Goal: Navigation & Orientation: Find specific page/section

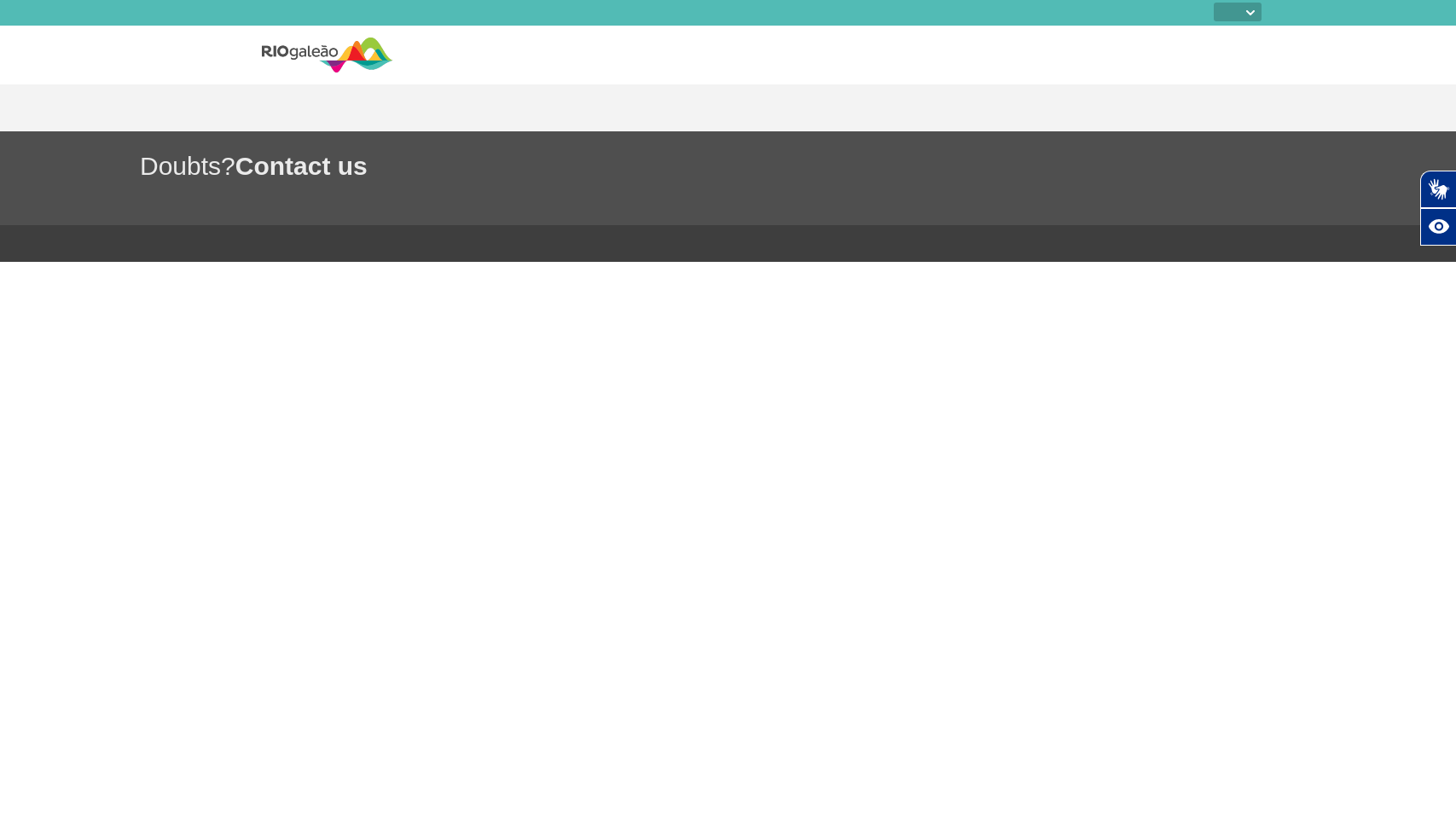
select select
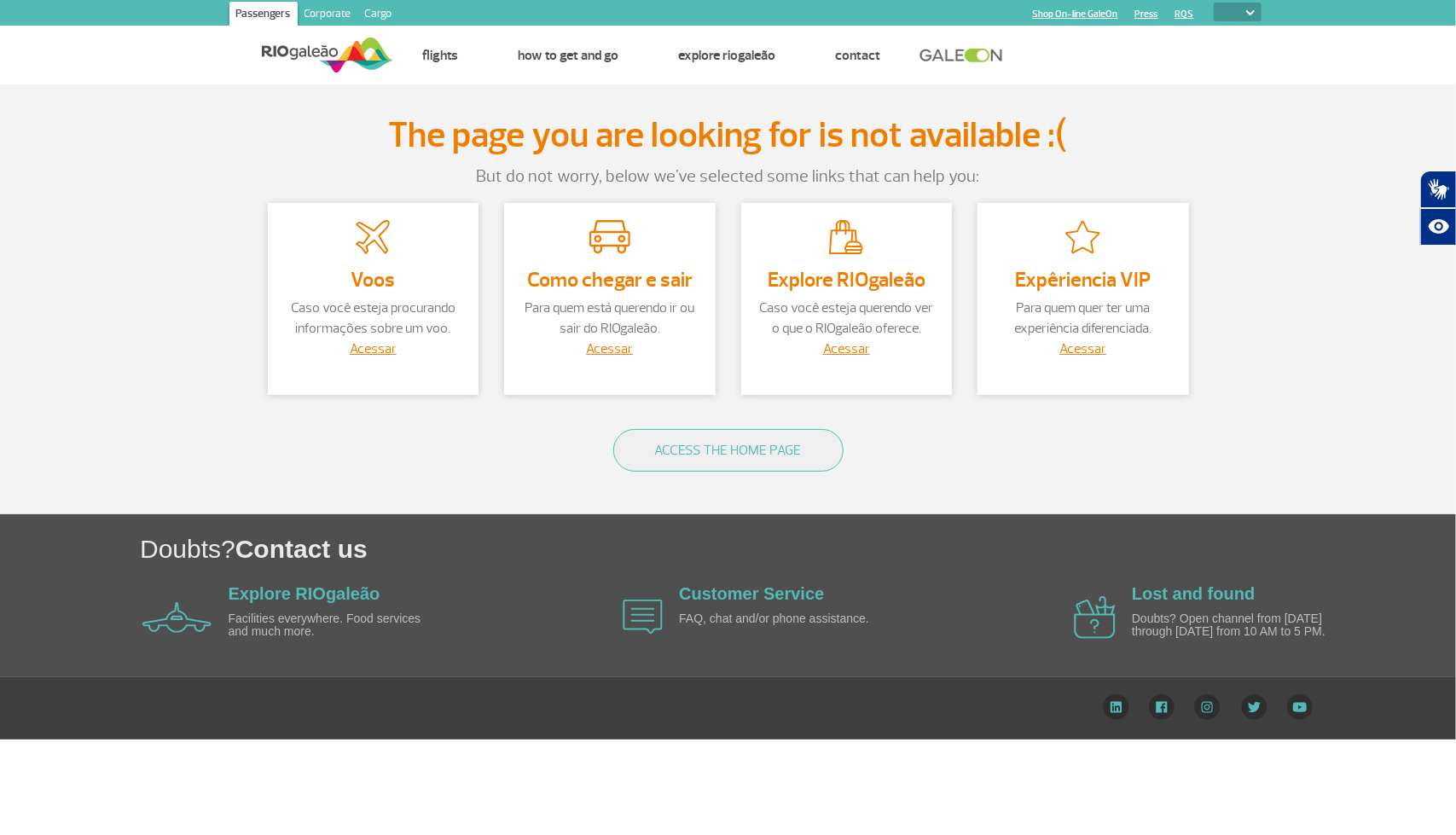
click at [328, 11] on link "Corporate" at bounding box center [328, 15] width 61 height 27
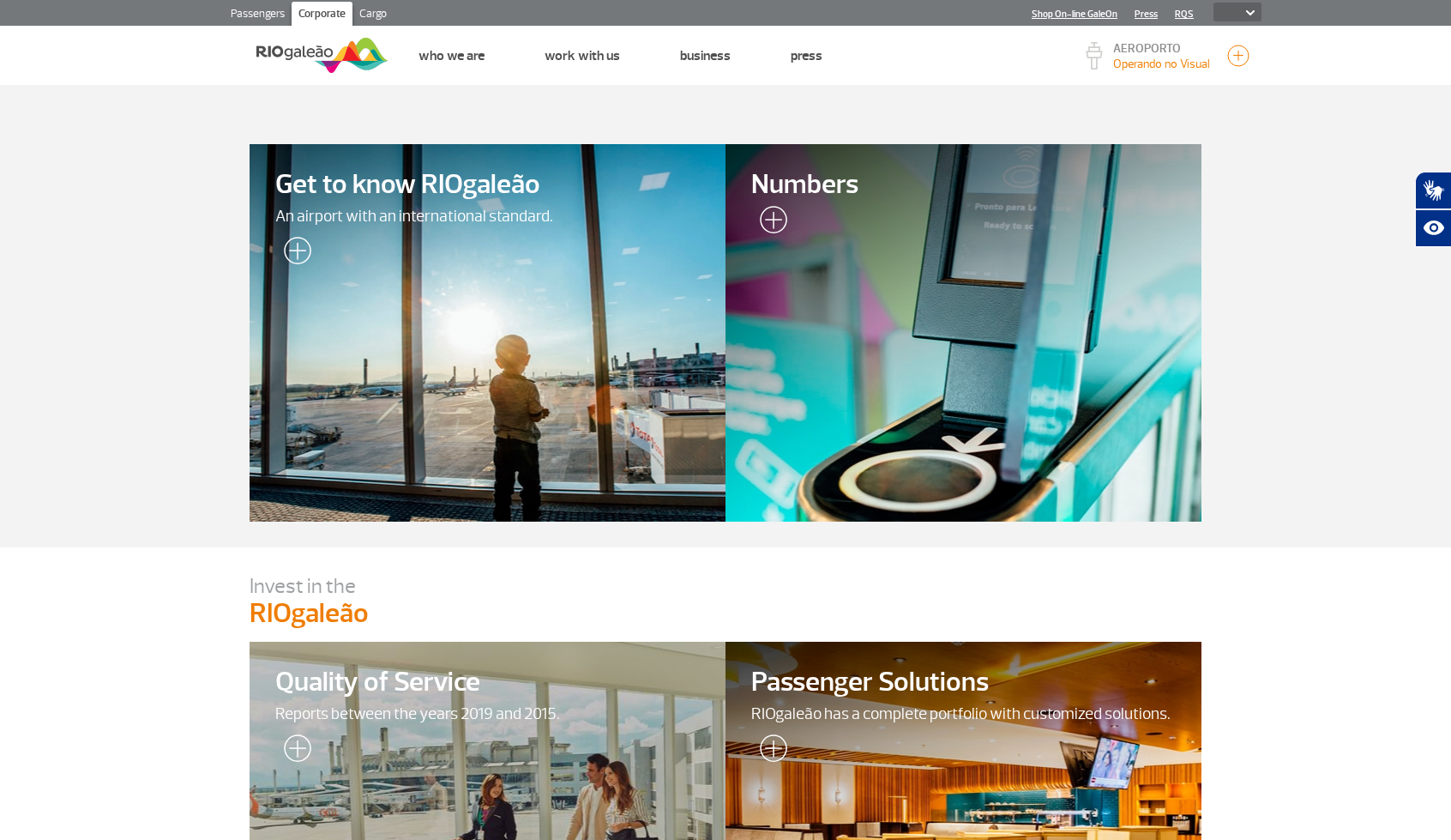
click at [253, 13] on link "Passengers" at bounding box center [258, 16] width 68 height 27
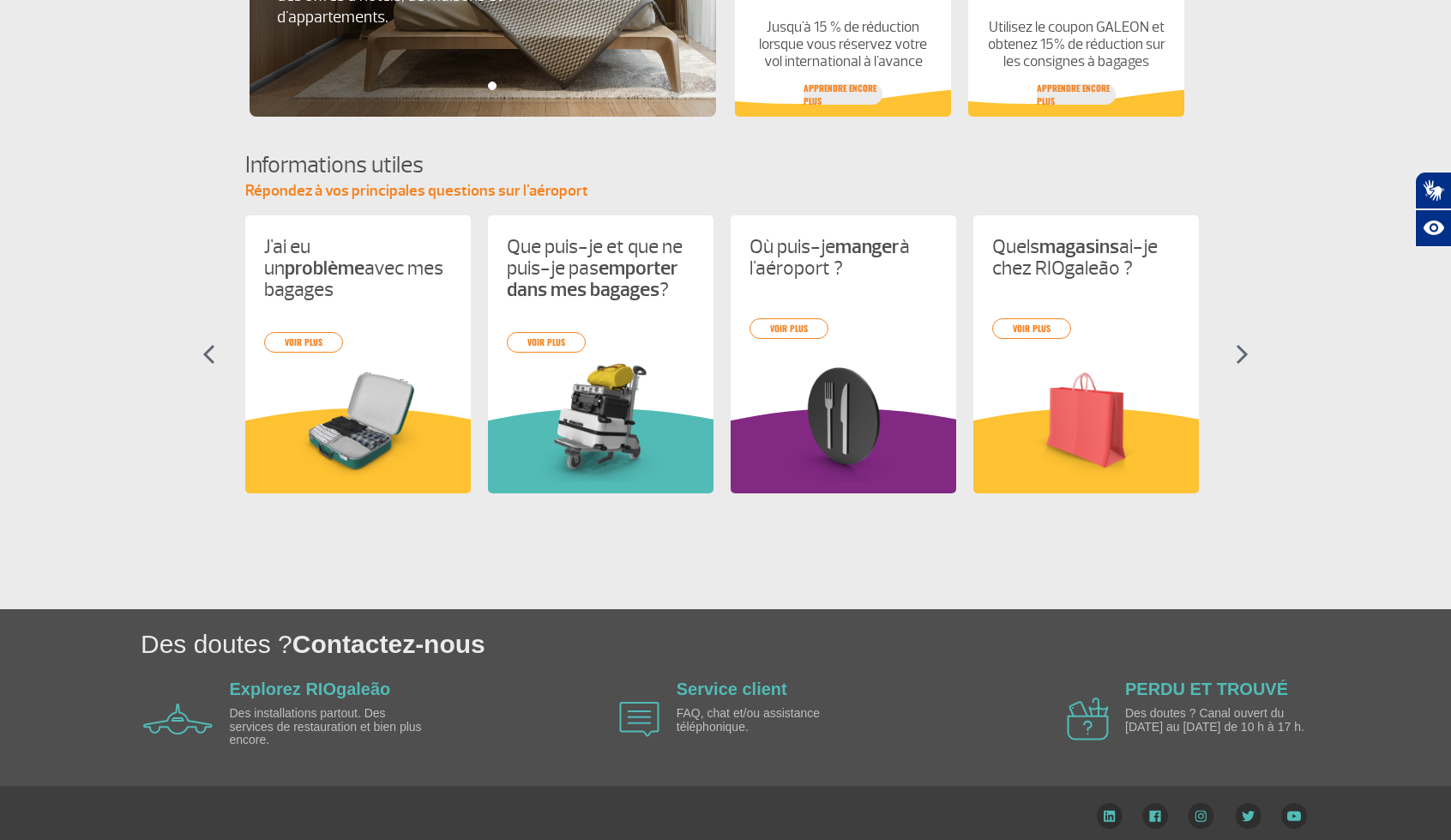
scroll to position [632, 0]
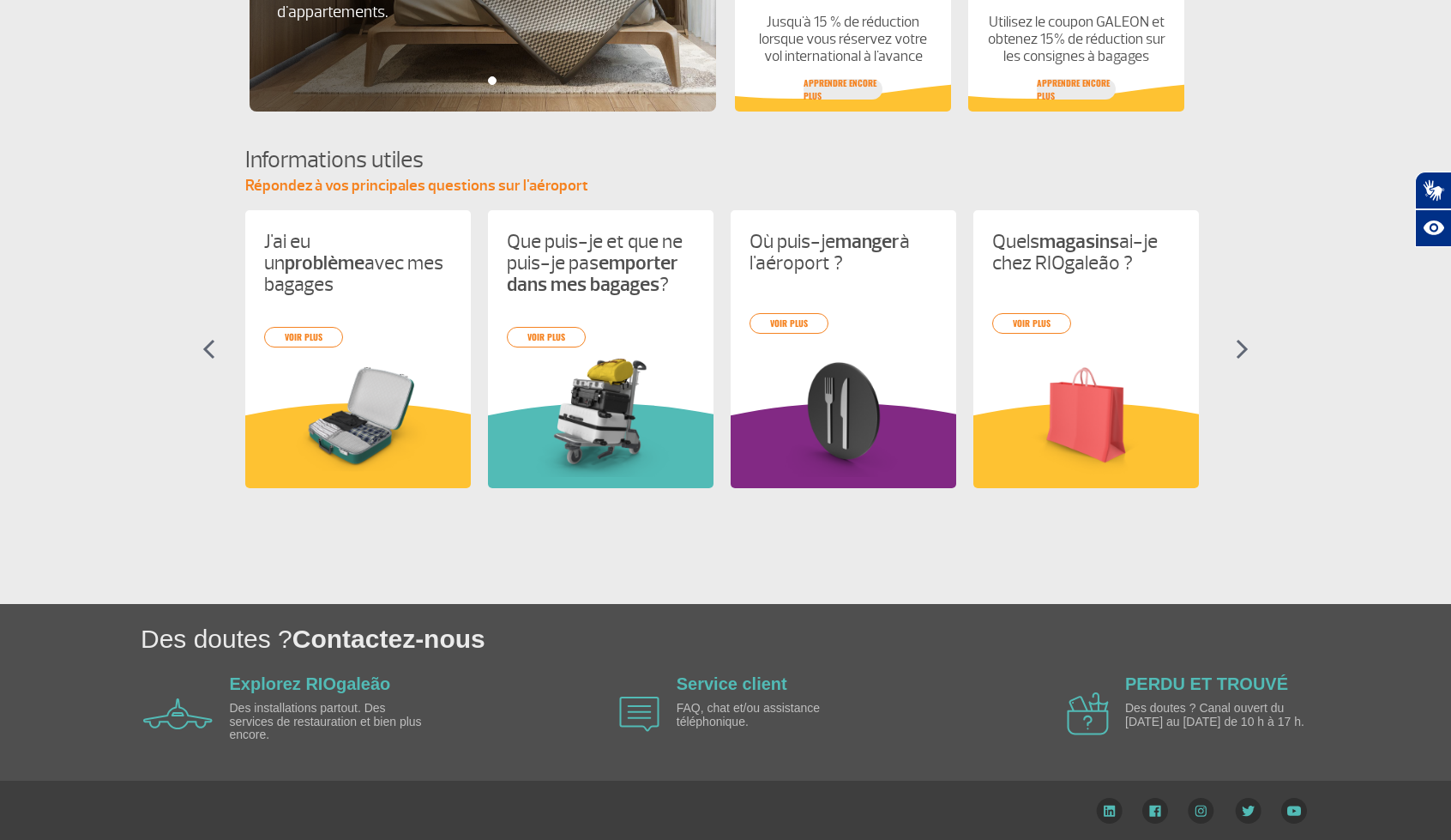
click at [1242, 344] on img at bounding box center [1241, 348] width 13 height 20
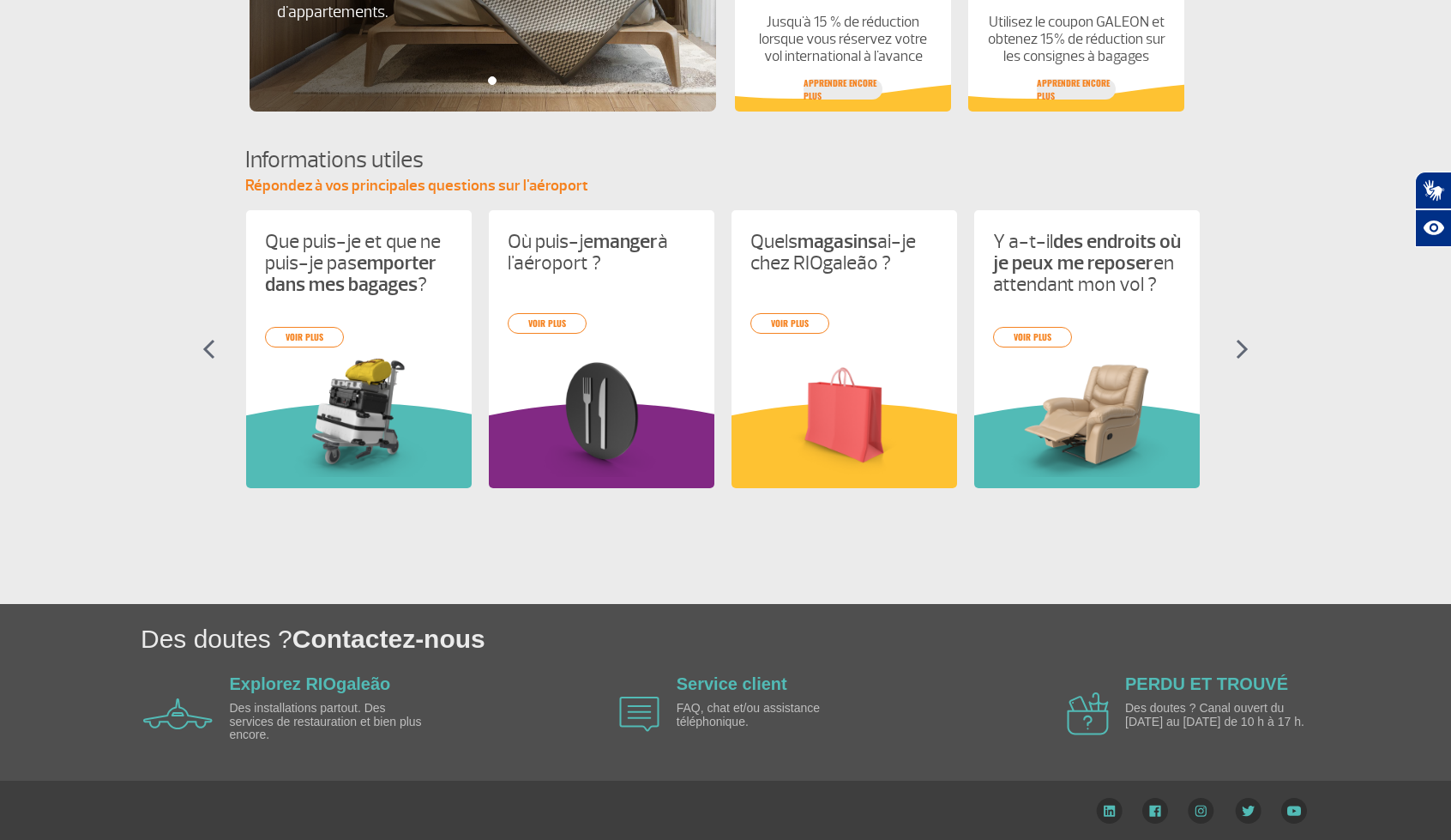
scroll to position [0, 242]
click at [1242, 344] on img at bounding box center [1241, 348] width 13 height 20
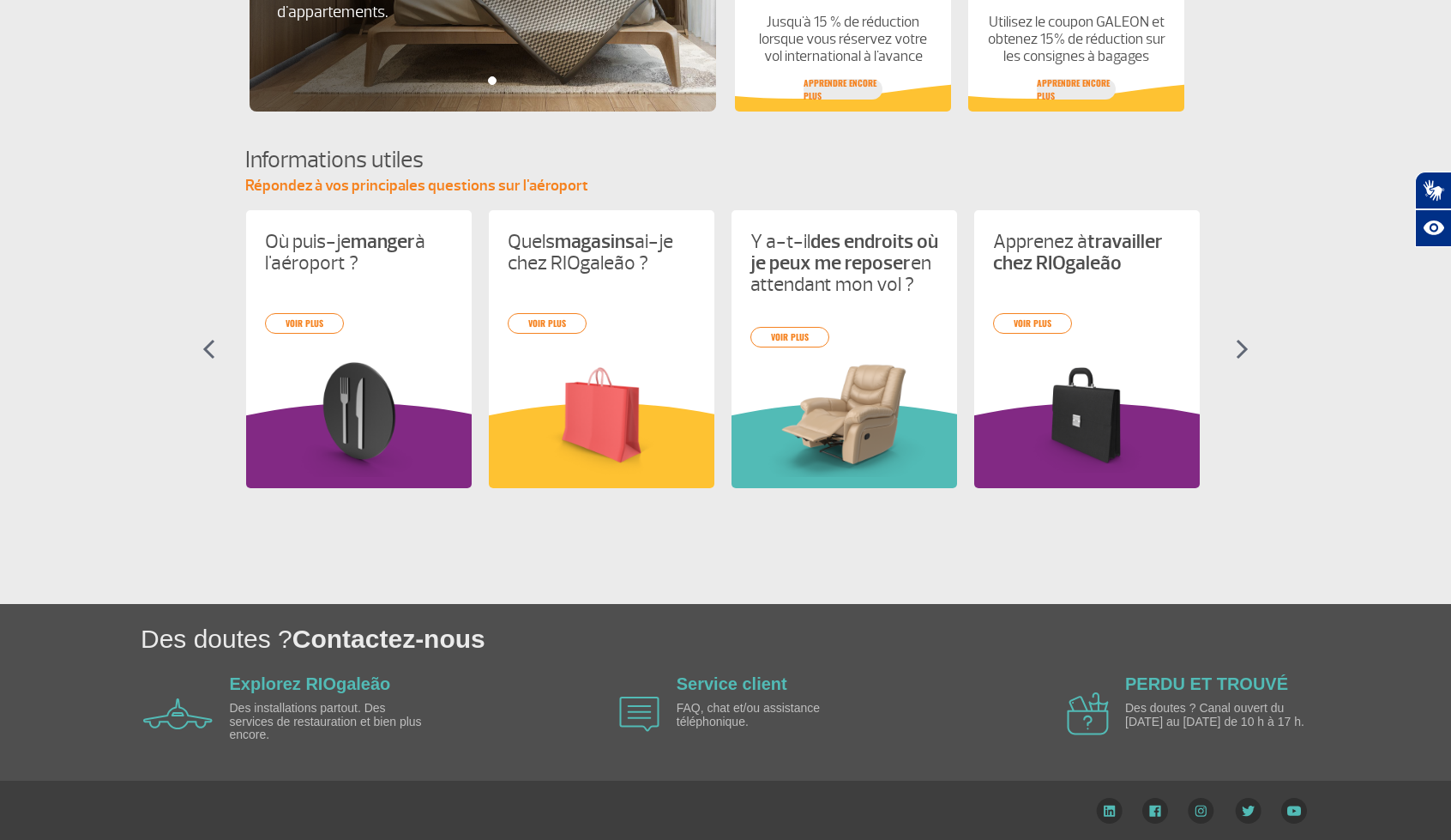
scroll to position [0, 486]
click at [1242, 344] on img at bounding box center [1241, 348] width 13 height 20
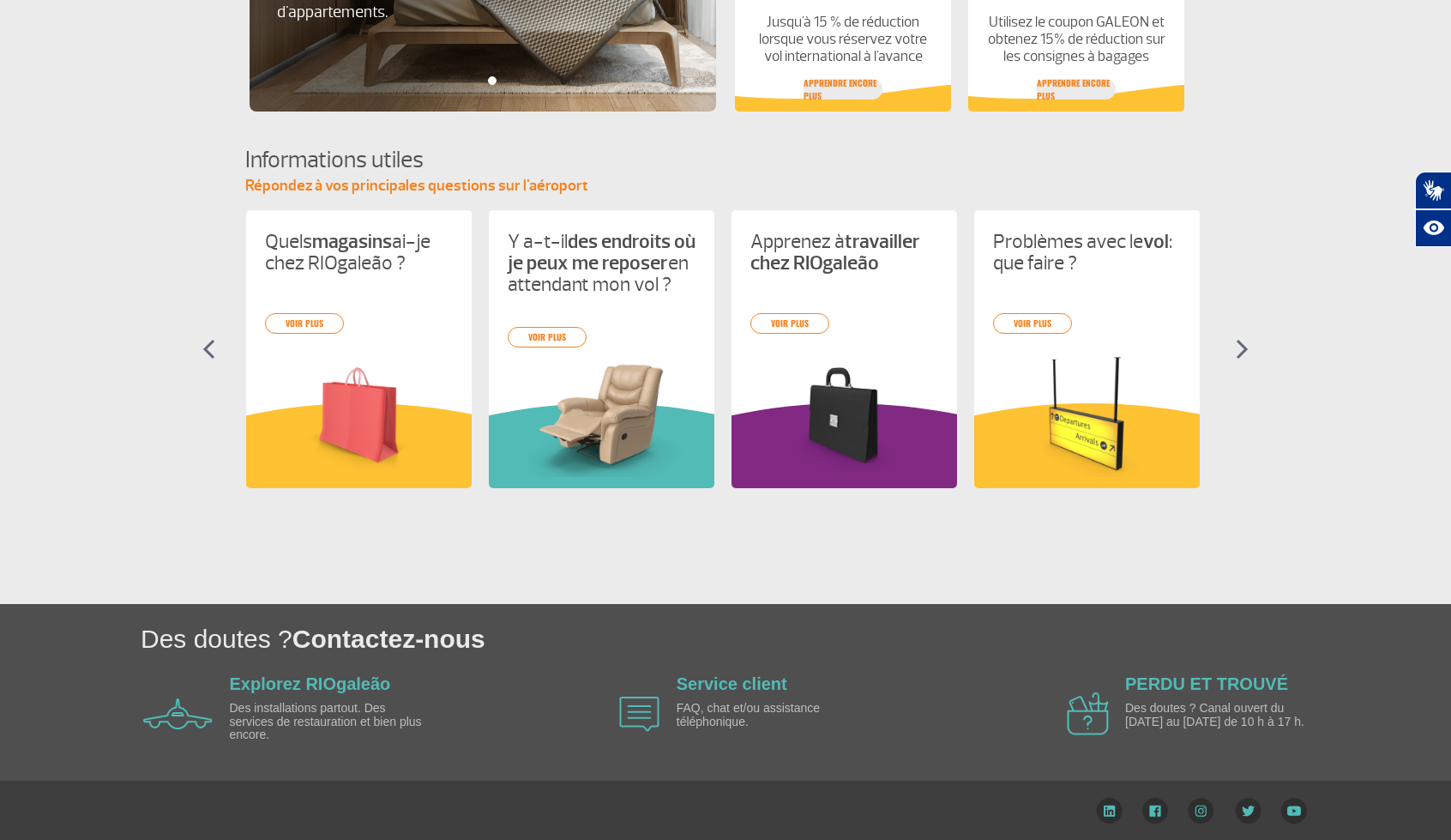
scroll to position [0, 728]
click at [1242, 344] on img at bounding box center [1241, 348] width 13 height 20
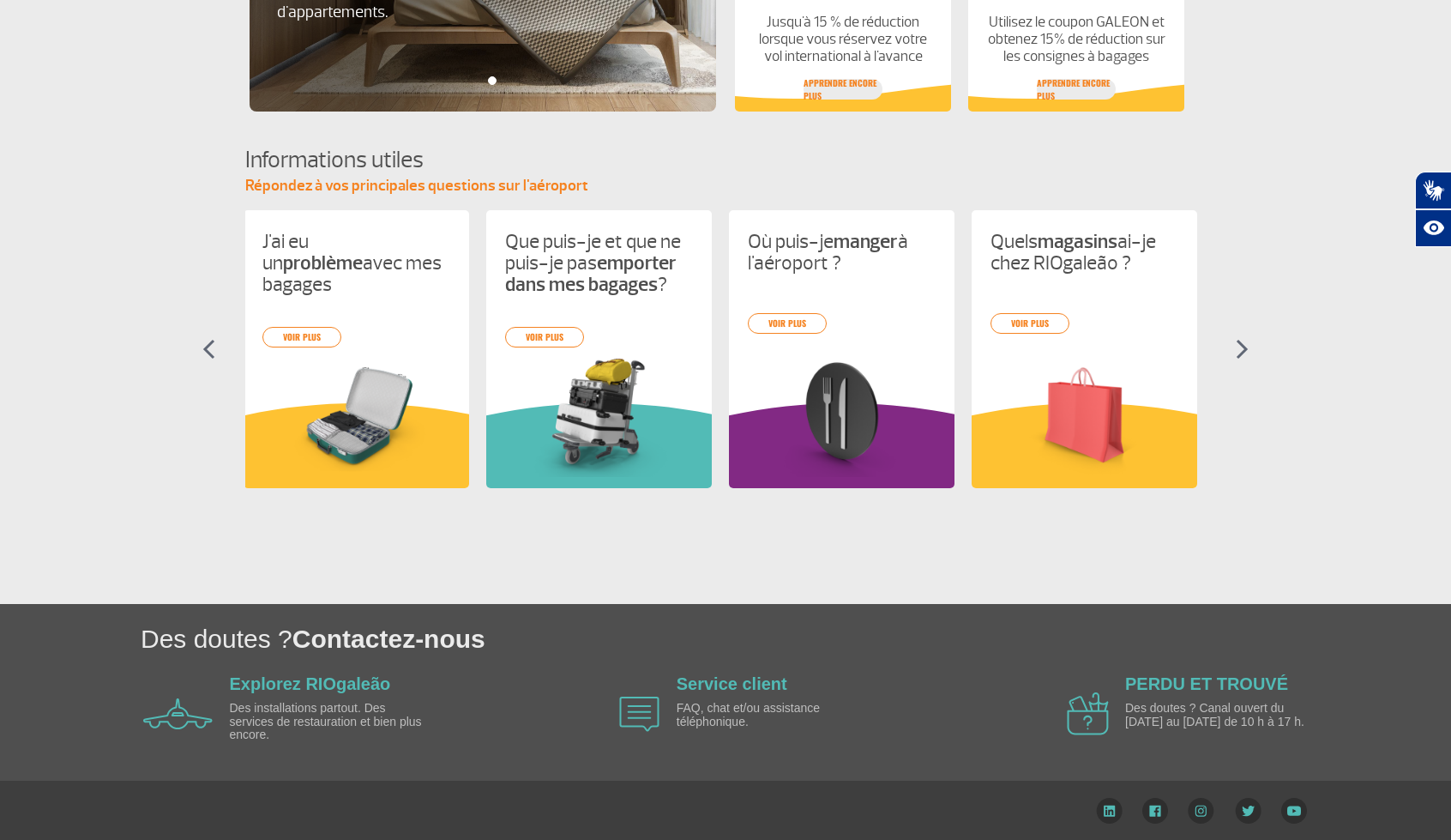
scroll to position [0, 0]
click at [1244, 349] on img at bounding box center [1241, 348] width 13 height 20
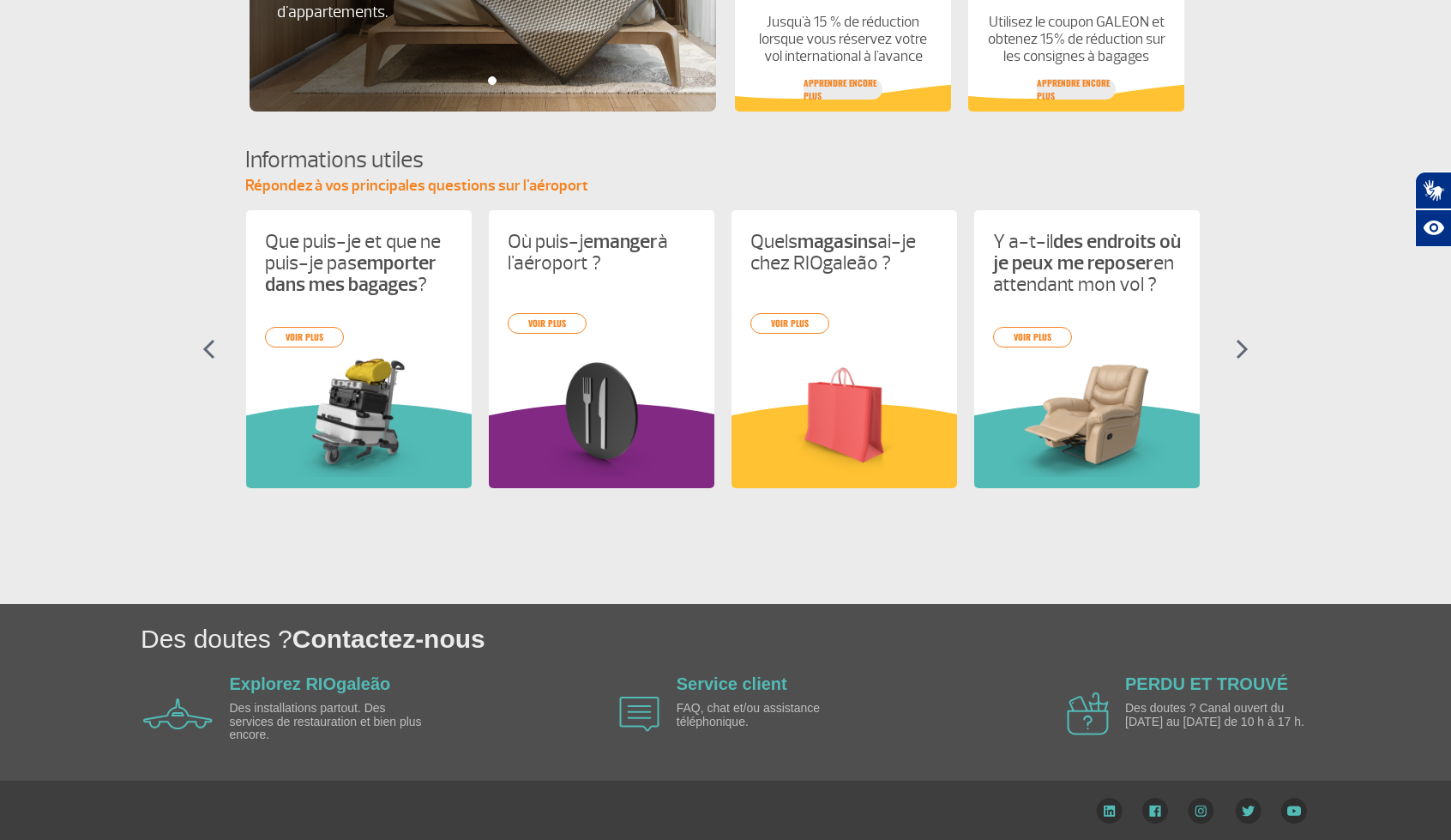
scroll to position [0, 242]
click at [1244, 349] on img at bounding box center [1241, 348] width 13 height 20
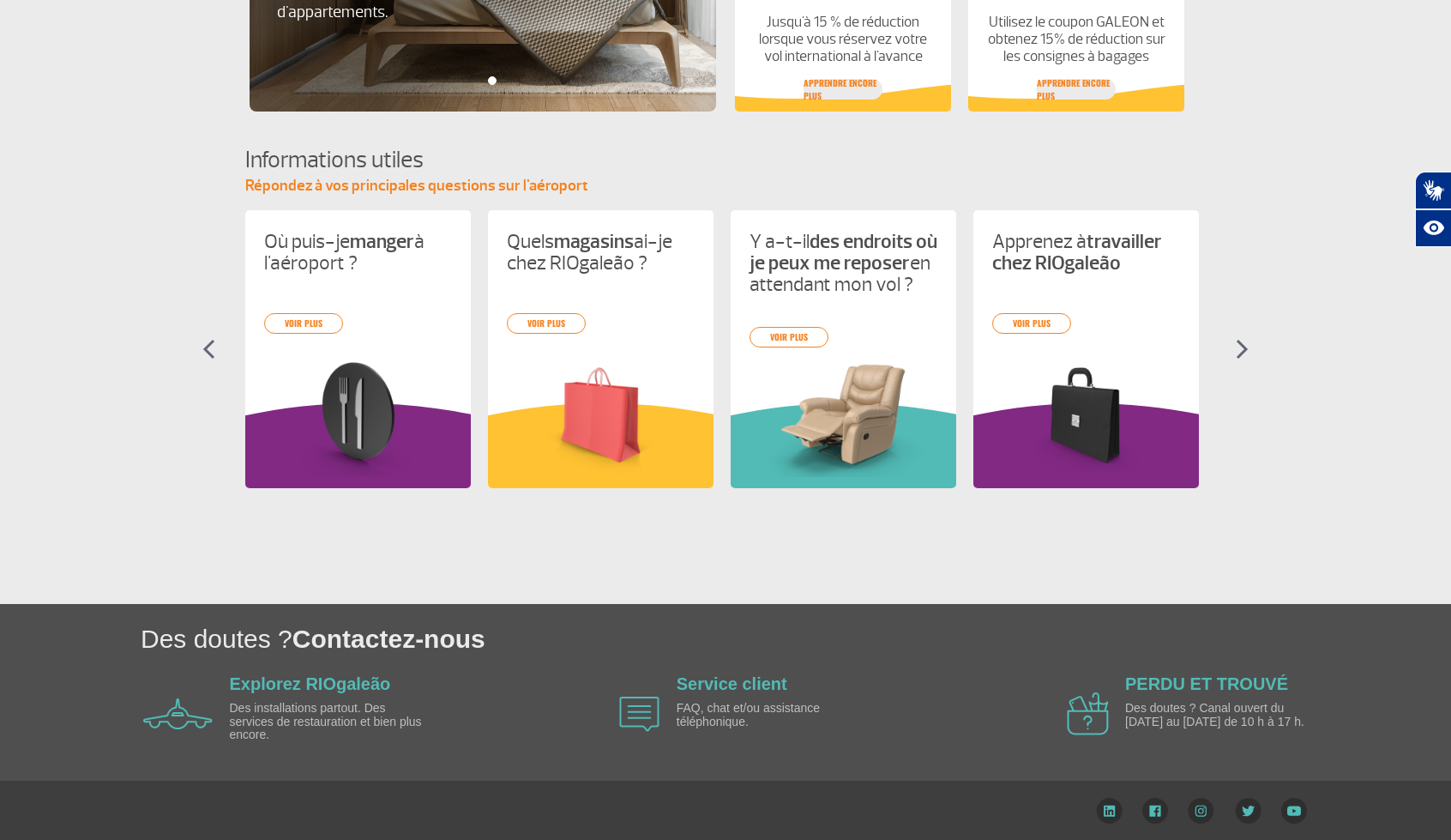
click at [1244, 349] on img at bounding box center [1241, 348] width 13 height 20
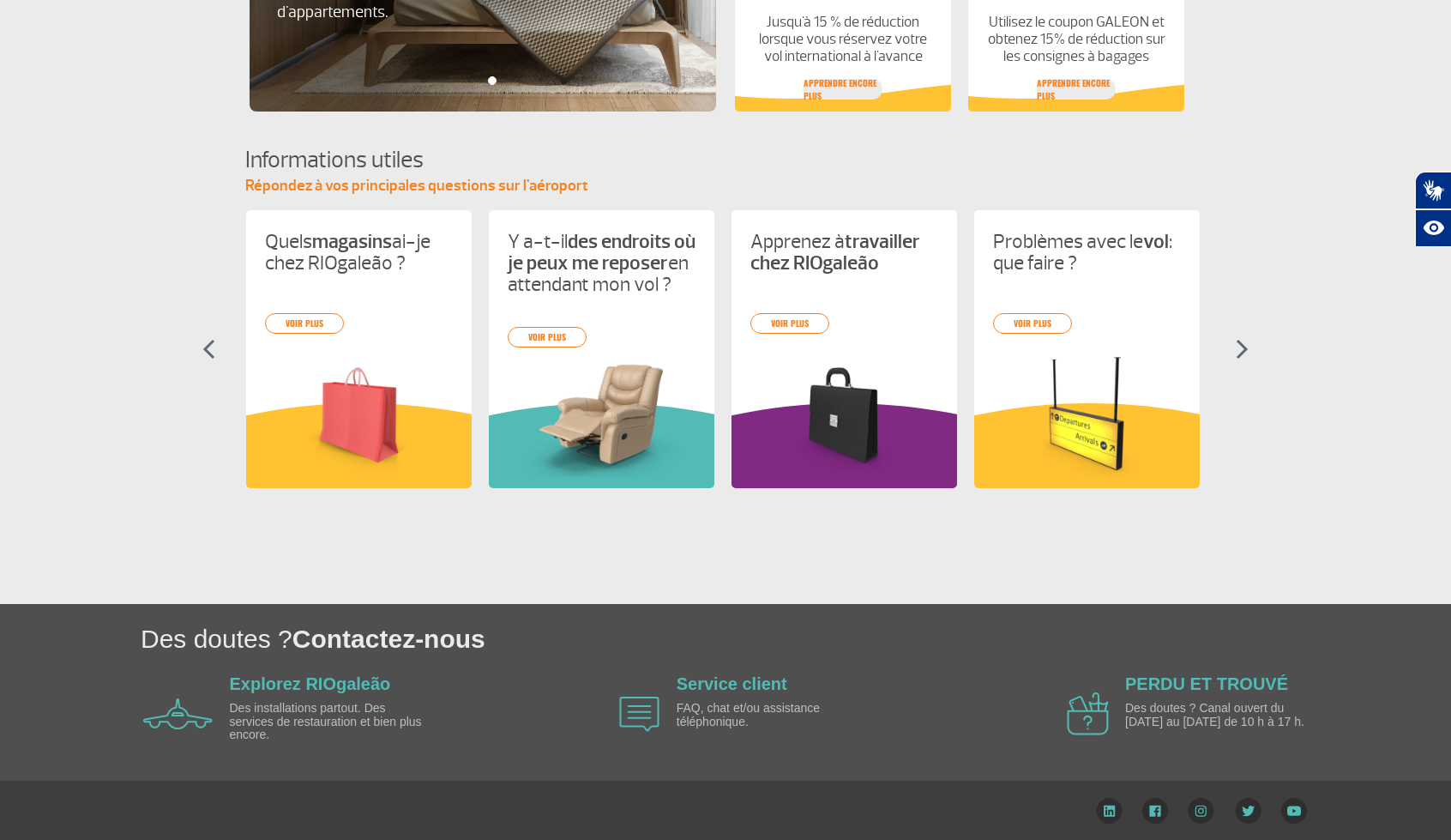
scroll to position [0, 728]
click at [1244, 349] on img at bounding box center [1241, 348] width 13 height 20
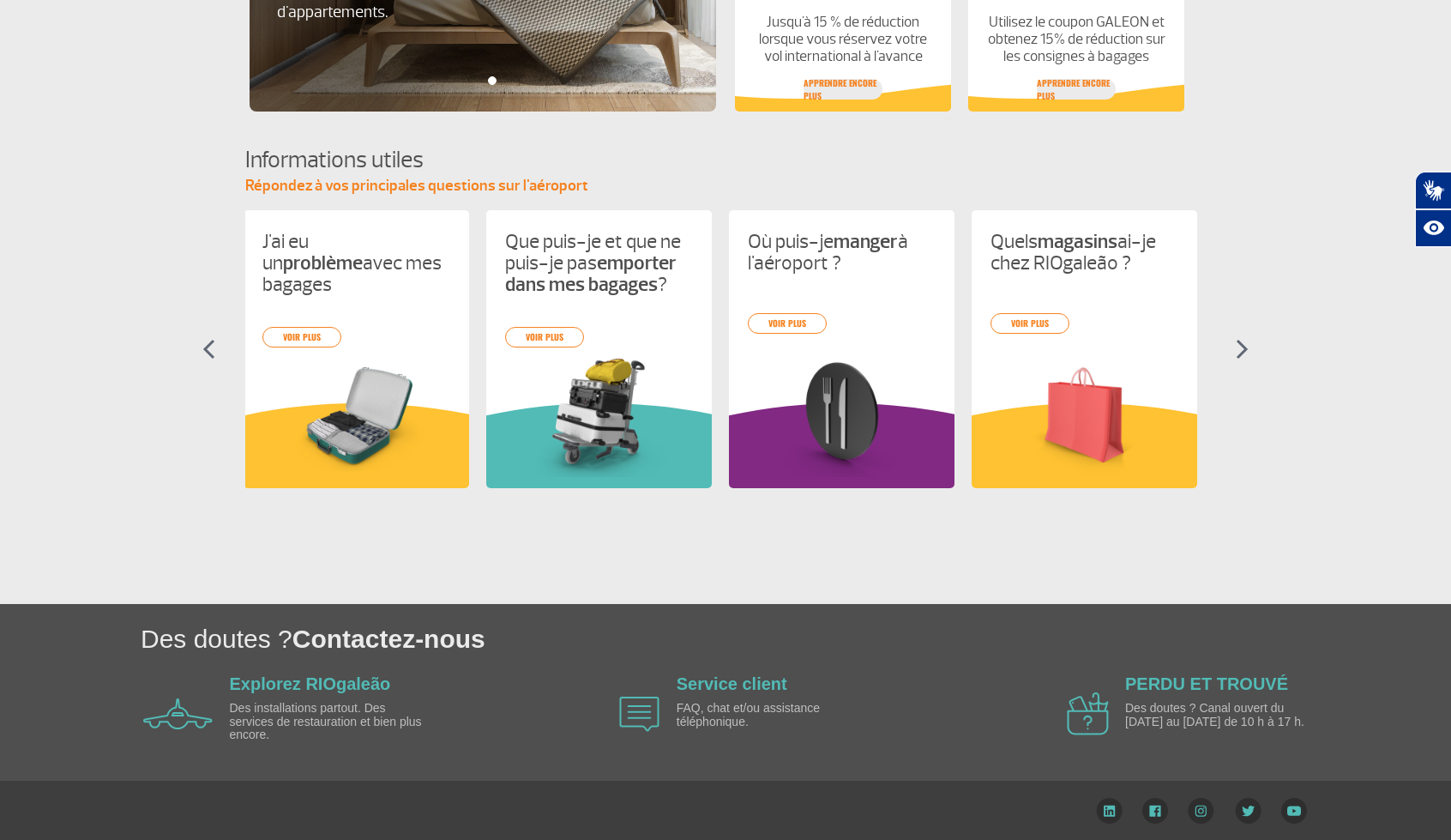
scroll to position [0, 0]
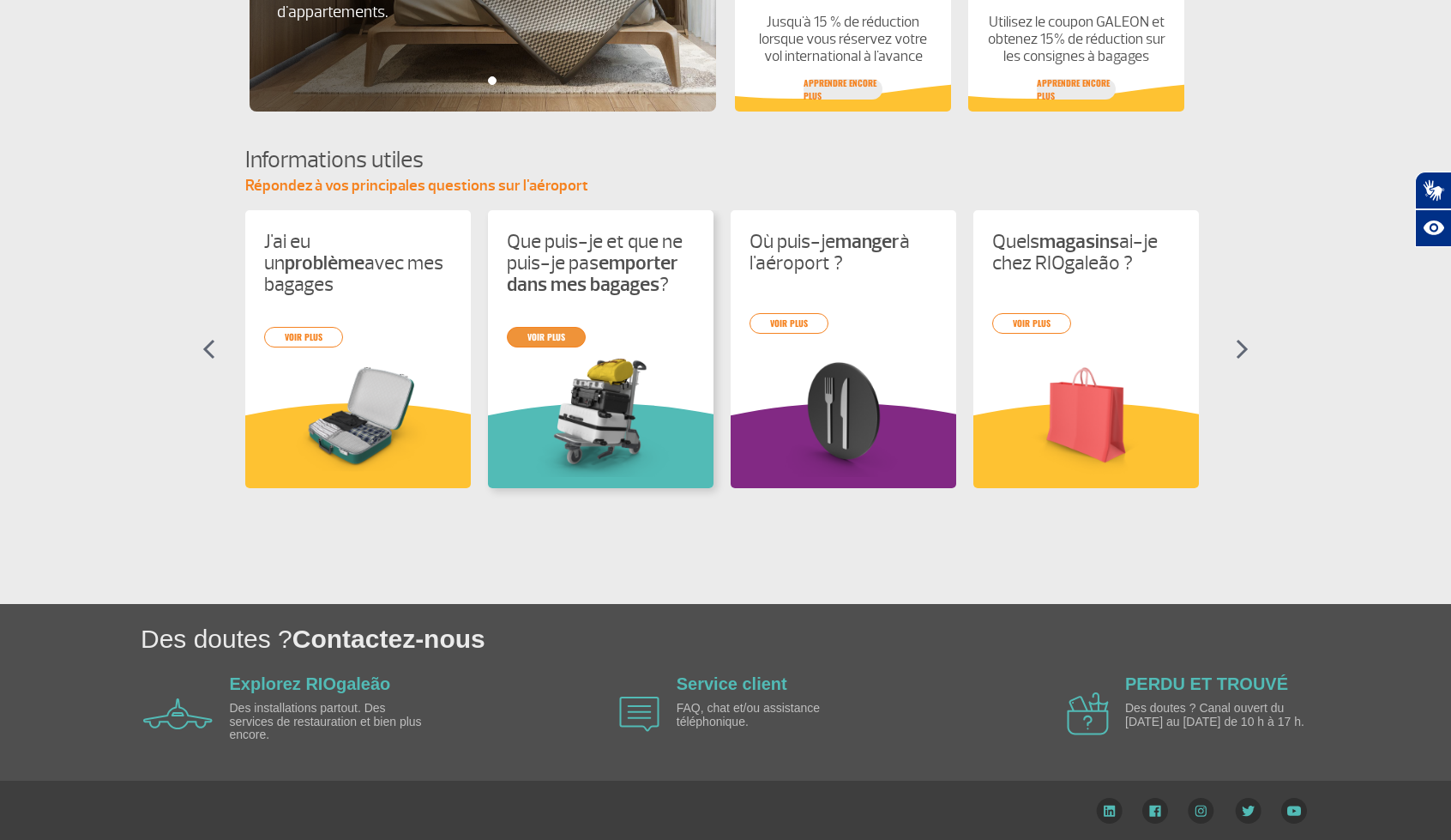
click at [551, 333] on font "voir plus" at bounding box center [546, 336] width 38 height 13
